Goal: Find specific page/section: Find specific page/section

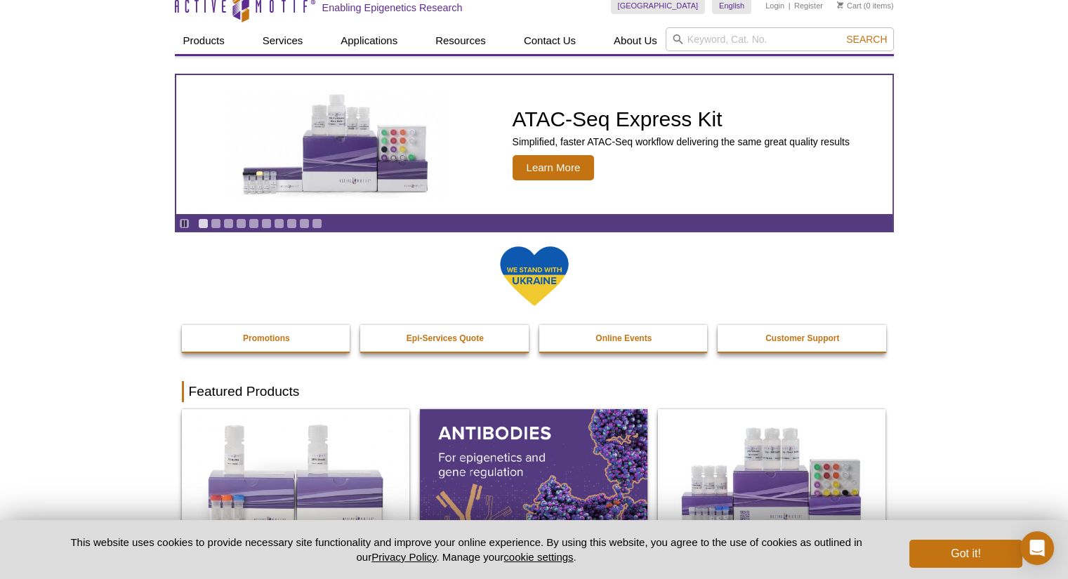
scroll to position [8, 0]
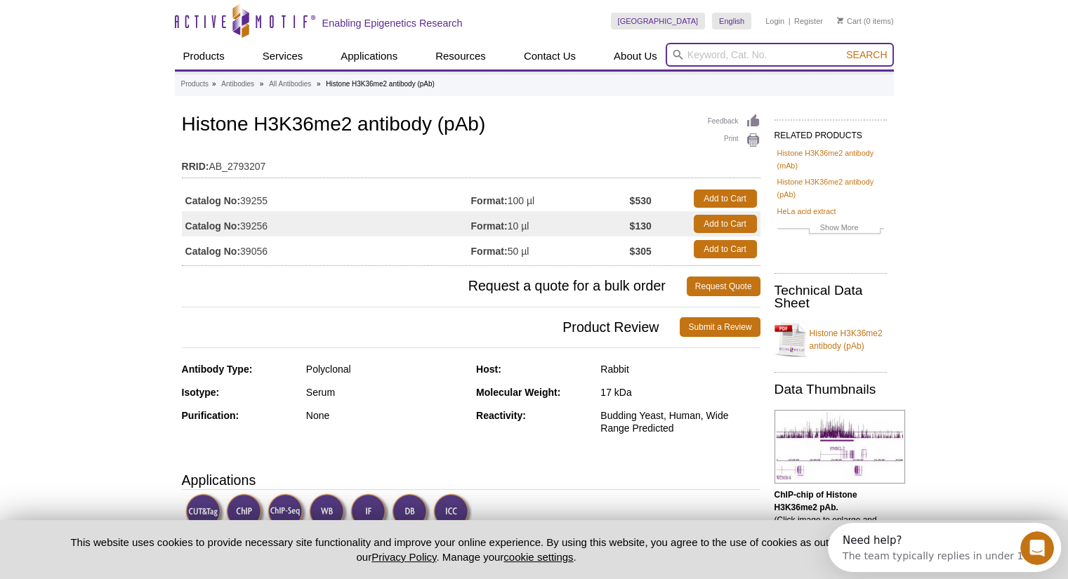
click at [756, 60] on input "search" at bounding box center [779, 55] width 228 height 24
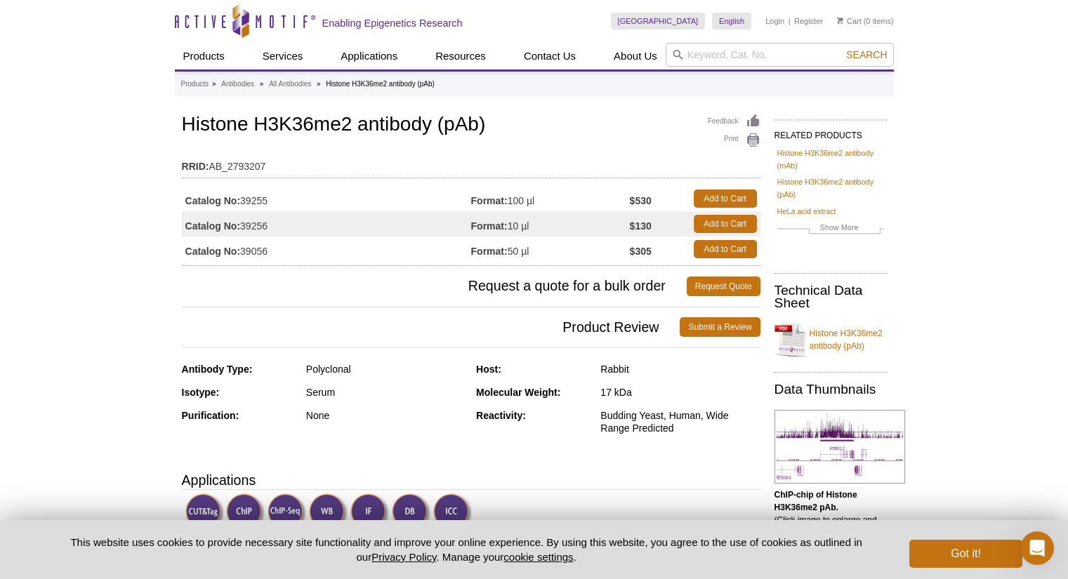
click at [789, 160] on link "Histone H3K36me2 antibody (mAb)" at bounding box center [830, 159] width 107 height 25
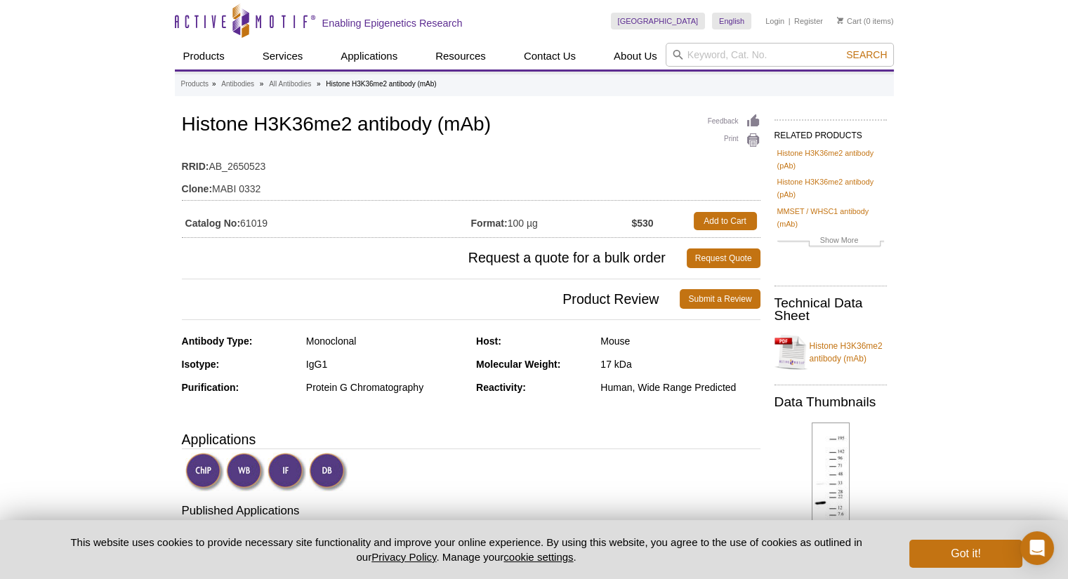
click at [657, 522] on pint-cookie-banner "This website uses cookies to provide necessary site functionality and improve y…" at bounding box center [534, 549] width 1068 height 59
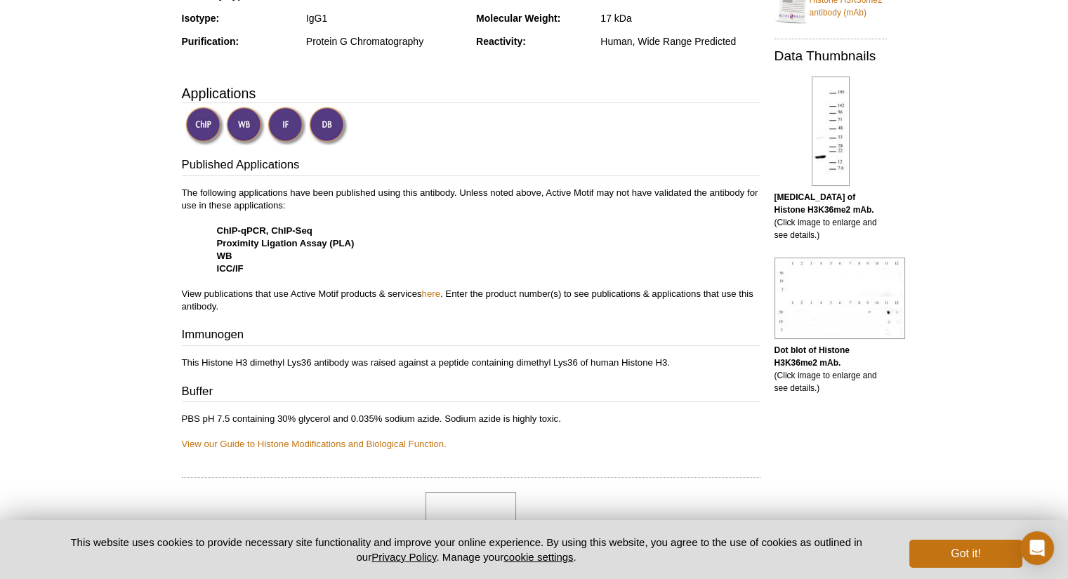
scroll to position [339, 0]
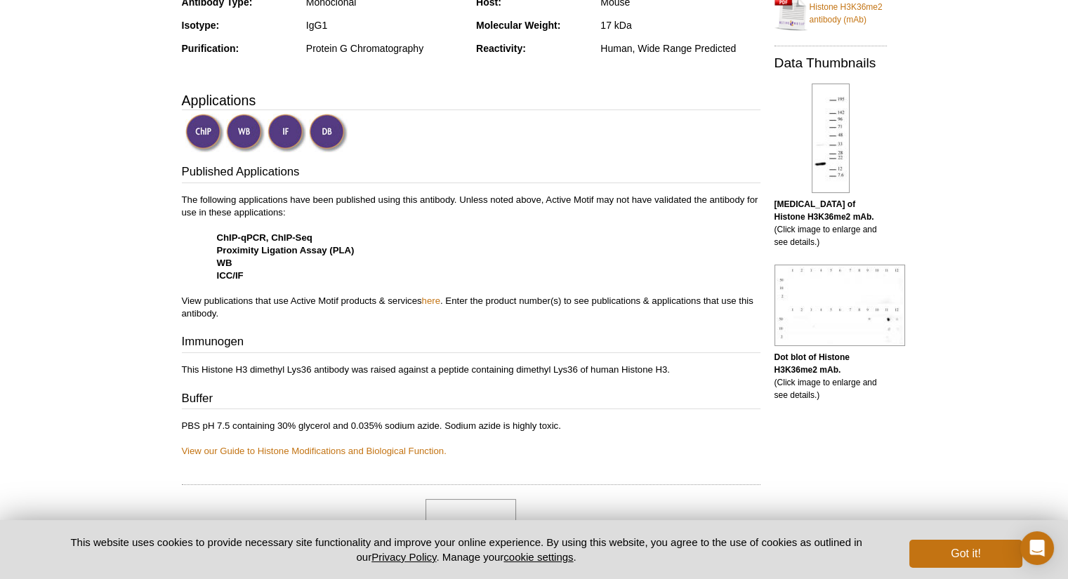
click at [287, 128] on img at bounding box center [286, 133] width 39 height 39
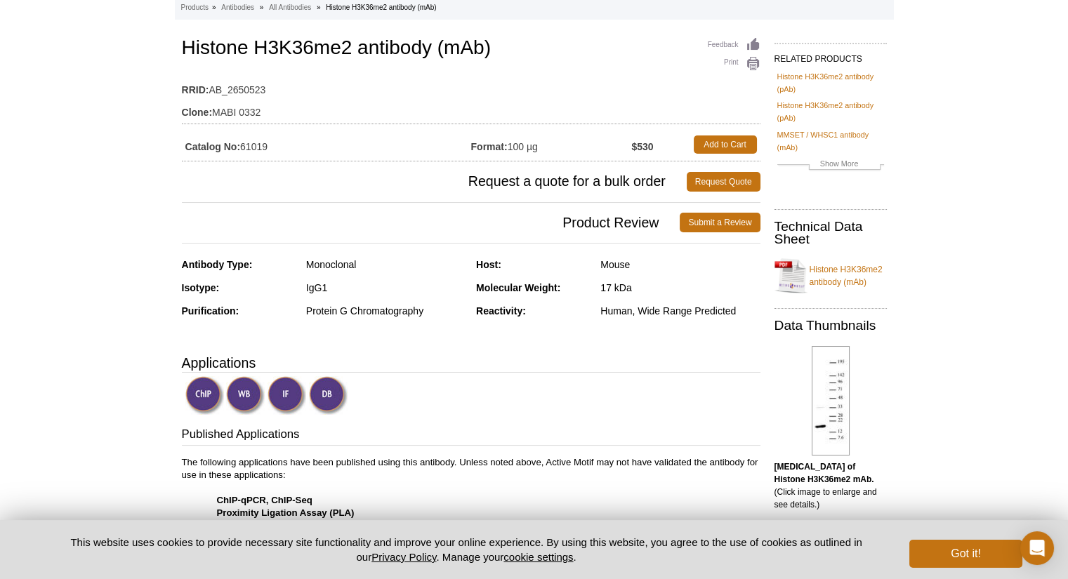
scroll to position [0, 0]
